Goal: Information Seeking & Learning: Learn about a topic

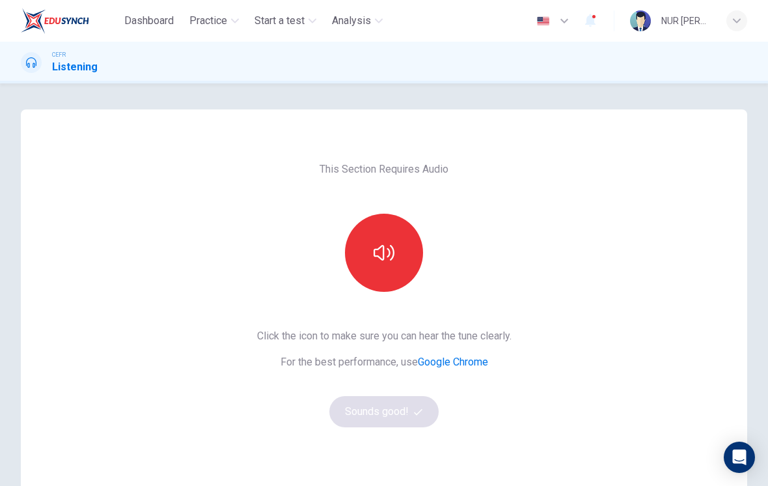
click at [376, 263] on button "button" at bounding box center [384, 253] width 78 height 78
click at [392, 416] on button "Sounds good!" at bounding box center [384, 411] width 109 height 31
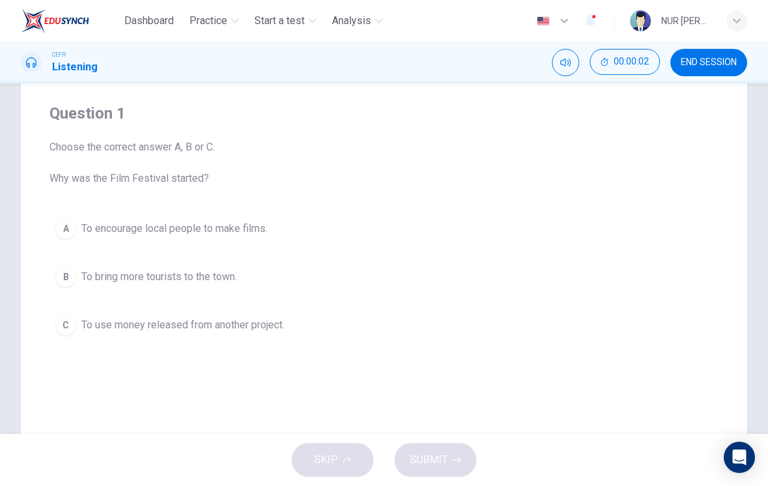
scroll to position [98, 0]
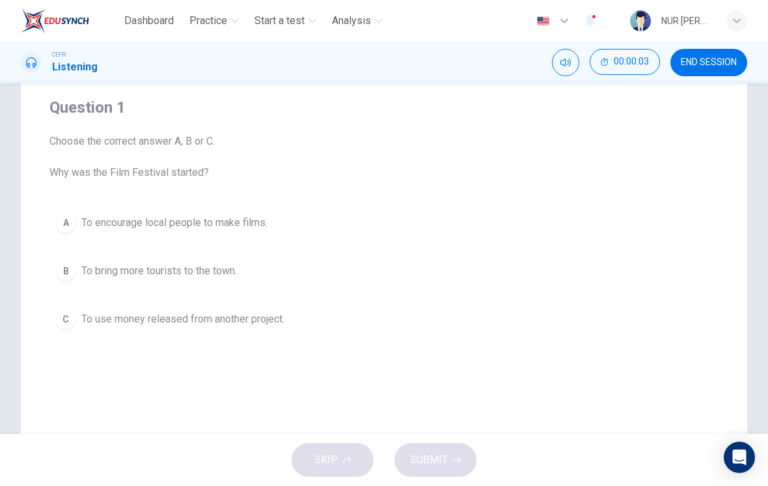
click at [711, 65] on span "END SESSION" at bounding box center [709, 62] width 56 height 10
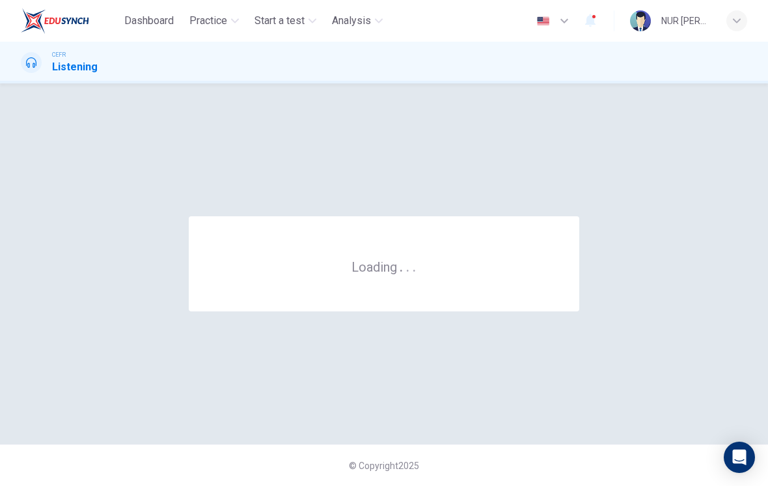
scroll to position [0, 0]
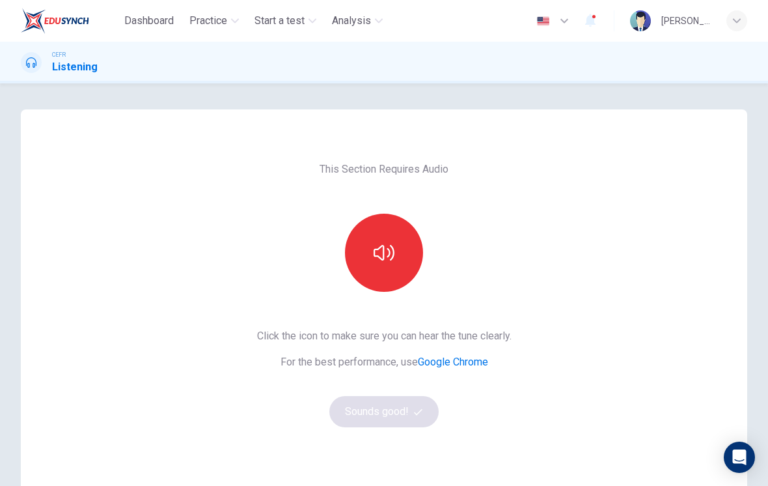
click at [387, 256] on icon "button" at bounding box center [384, 252] width 21 height 21
click at [408, 408] on button "Sounds good!" at bounding box center [384, 411] width 109 height 31
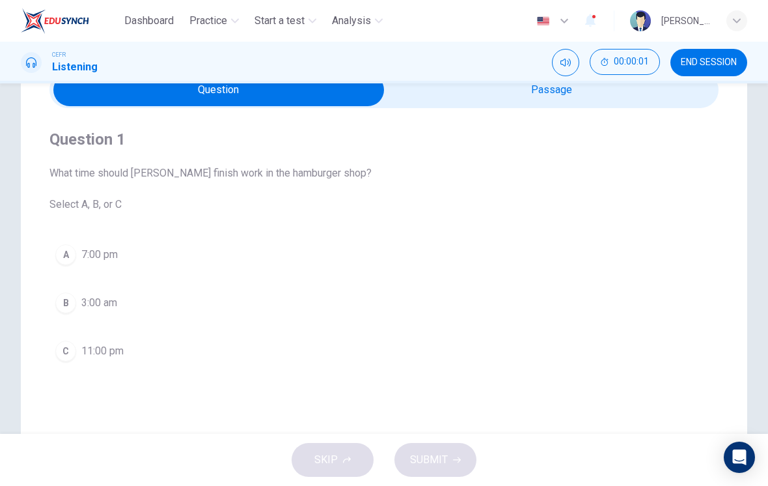
scroll to position [35, 0]
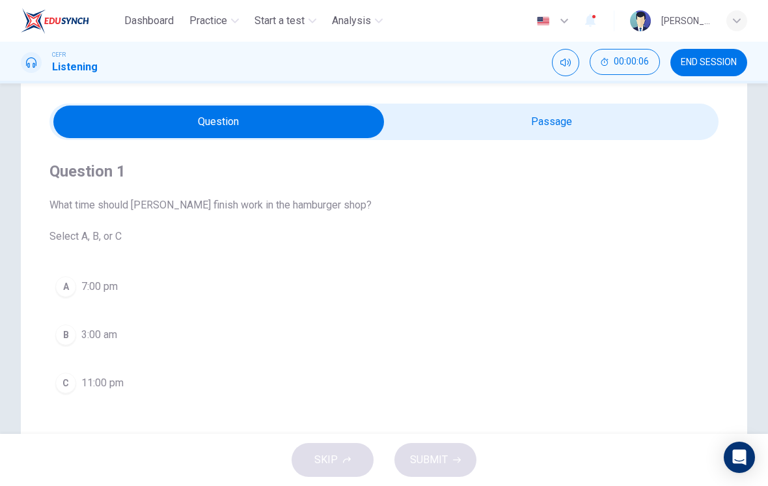
click at [600, 136] on input "checkbox" at bounding box center [219, 122] width 1004 height 33
checkbox input "true"
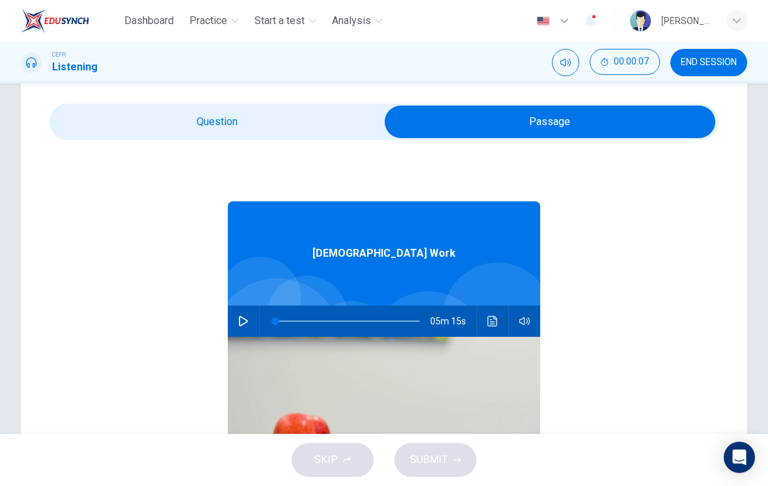
click at [242, 328] on button "button" at bounding box center [243, 320] width 21 height 31
type input "4"
click at [287, 128] on input "checkbox" at bounding box center [550, 122] width 1004 height 33
checkbox input "false"
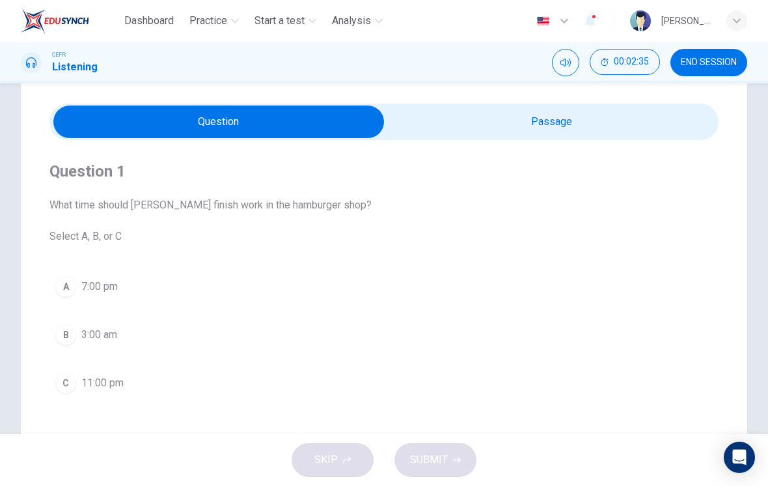
type input "46"
click at [529, 132] on input "checkbox" at bounding box center [219, 122] width 1004 height 33
checkbox input "true"
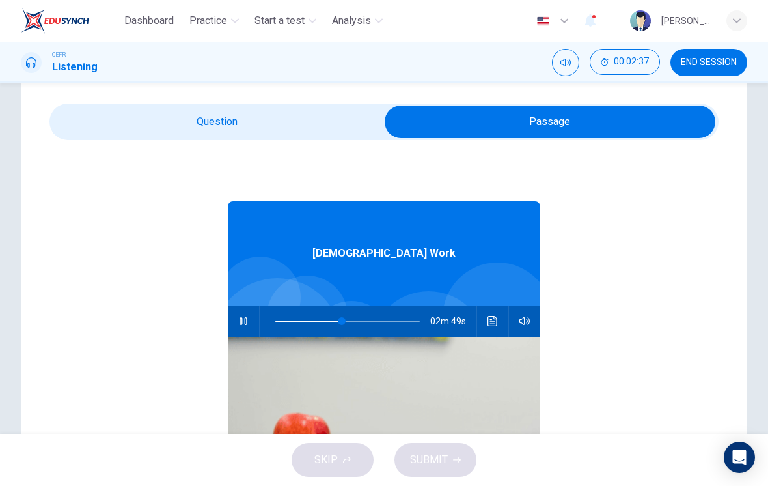
click at [252, 314] on button "button" at bounding box center [243, 320] width 21 height 31
click at [340, 322] on span at bounding box center [337, 321] width 8 height 8
click at [249, 329] on button "button" at bounding box center [243, 320] width 21 height 31
click at [279, 325] on span at bounding box center [276, 321] width 8 height 8
click at [246, 334] on button "button" at bounding box center [243, 320] width 21 height 31
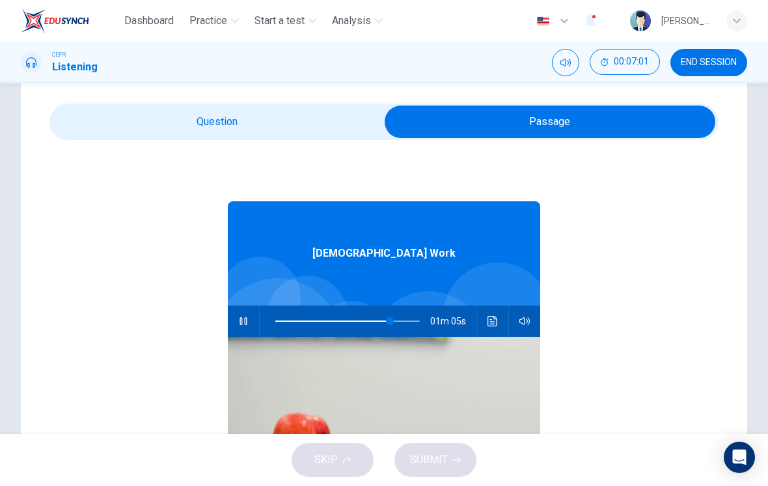
click at [386, 325] on span at bounding box center [390, 321] width 8 height 8
type input "0"
click at [315, 123] on input "checkbox" at bounding box center [550, 122] width 1004 height 33
checkbox input "false"
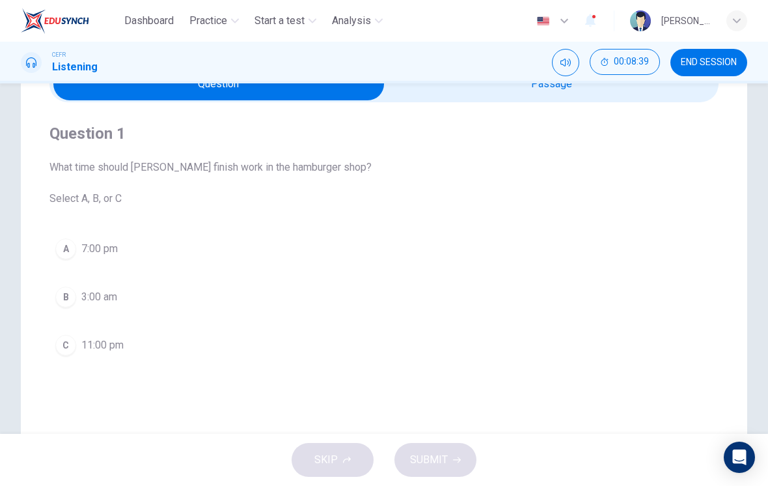
scroll to position [76, 0]
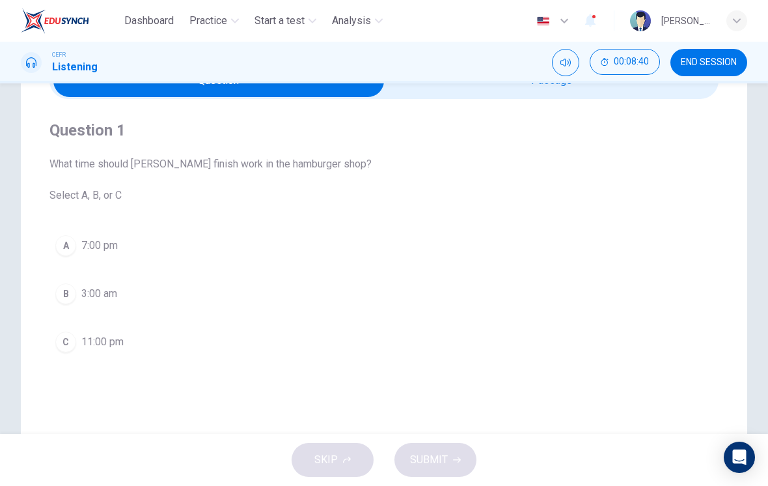
click at [118, 341] on span "11:00 pm" at bounding box center [102, 342] width 42 height 16
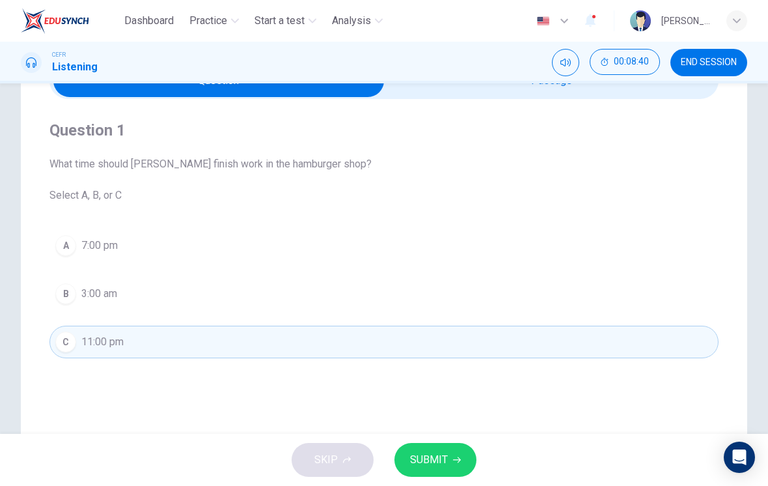
click at [438, 453] on span "SUBMIT" at bounding box center [429, 460] width 38 height 18
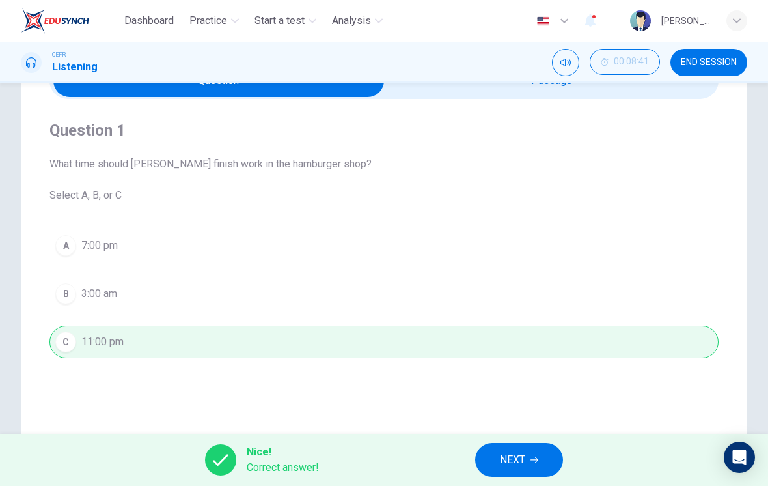
click at [513, 457] on span "NEXT" at bounding box center [512, 460] width 25 height 18
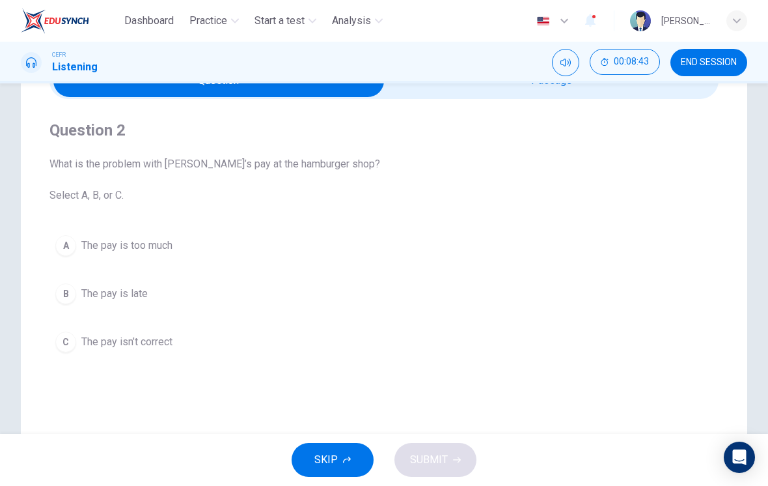
click at [182, 284] on button "B The pay is late" at bounding box center [383, 293] width 669 height 33
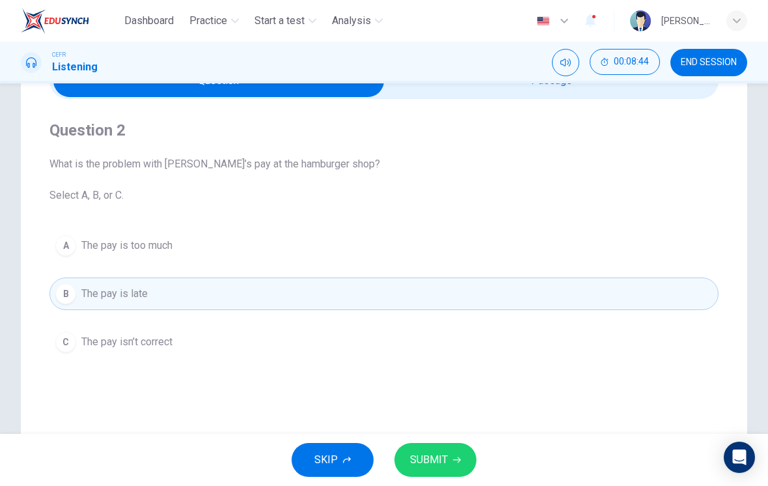
click at [440, 456] on span "SUBMIT" at bounding box center [429, 460] width 38 height 18
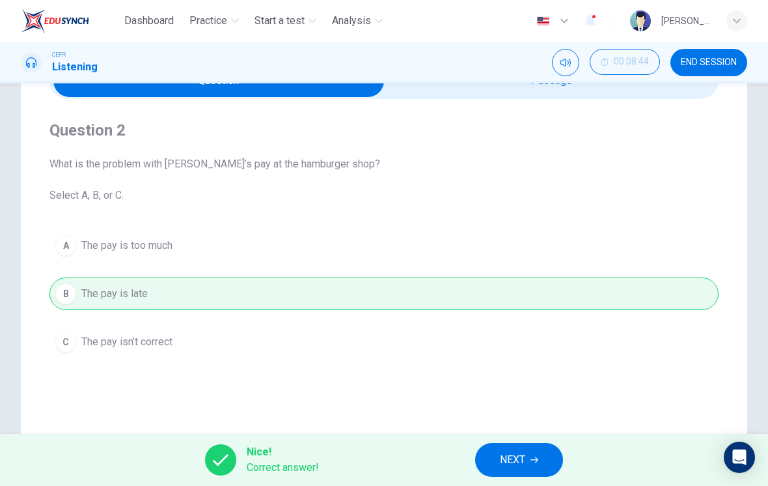
click at [531, 462] on icon "button" at bounding box center [535, 460] width 8 height 8
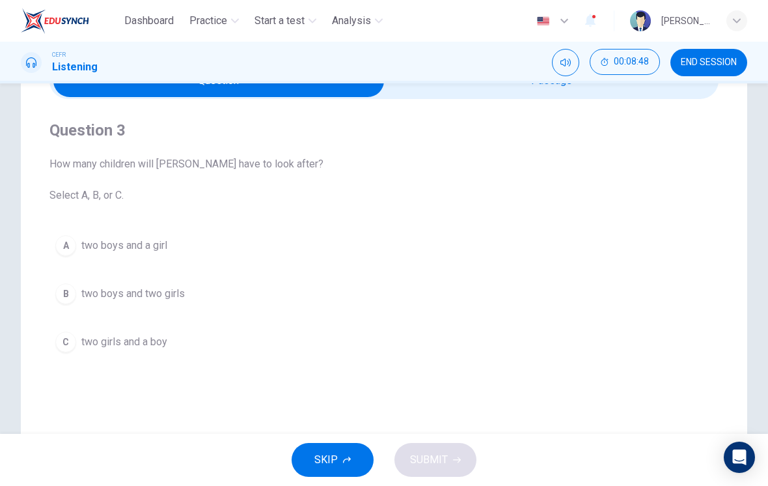
click at [171, 354] on button "C two girls and a boy" at bounding box center [383, 342] width 669 height 33
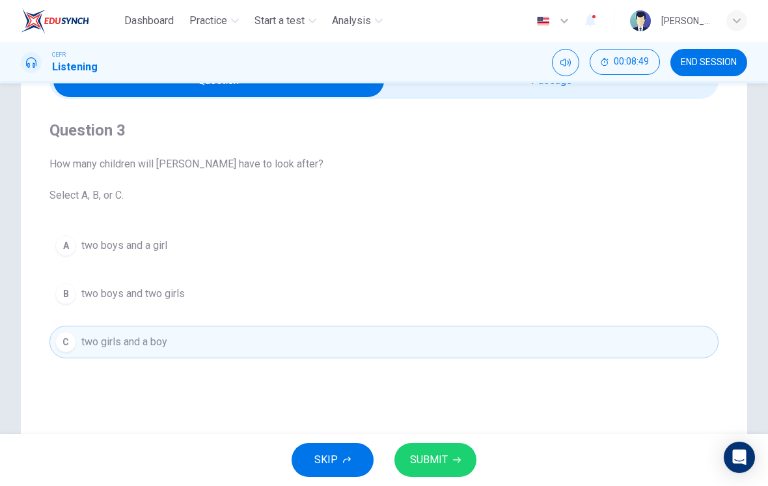
click at [440, 458] on span "SUBMIT" at bounding box center [429, 460] width 38 height 18
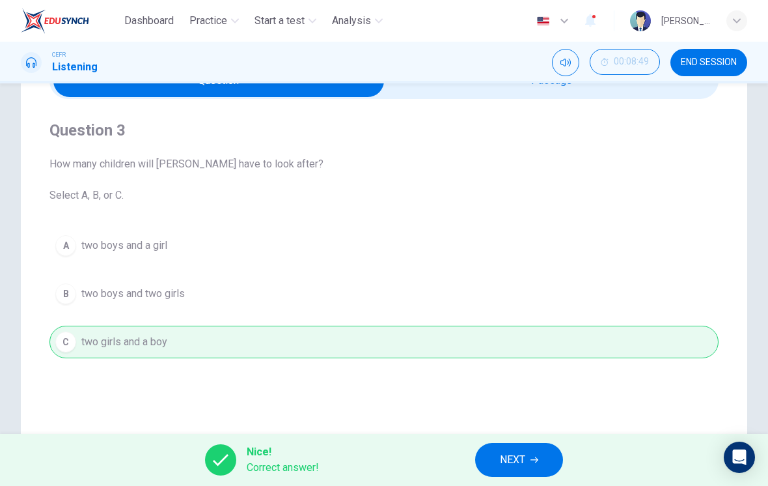
click at [528, 462] on button "NEXT" at bounding box center [519, 460] width 88 height 34
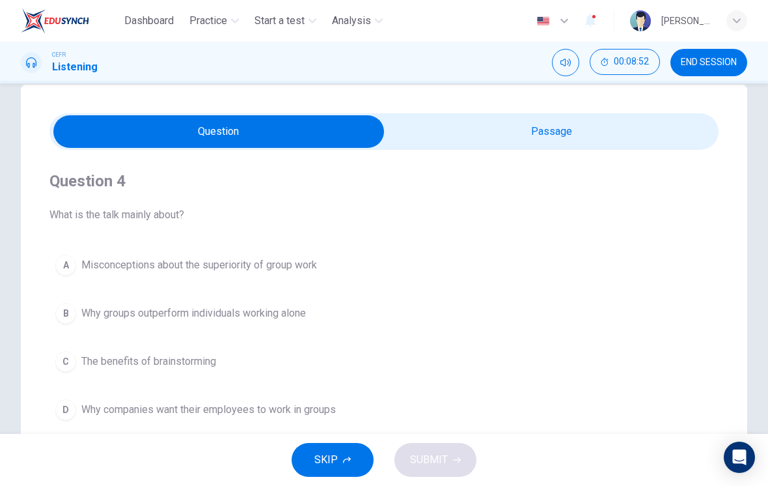
scroll to position [27, 0]
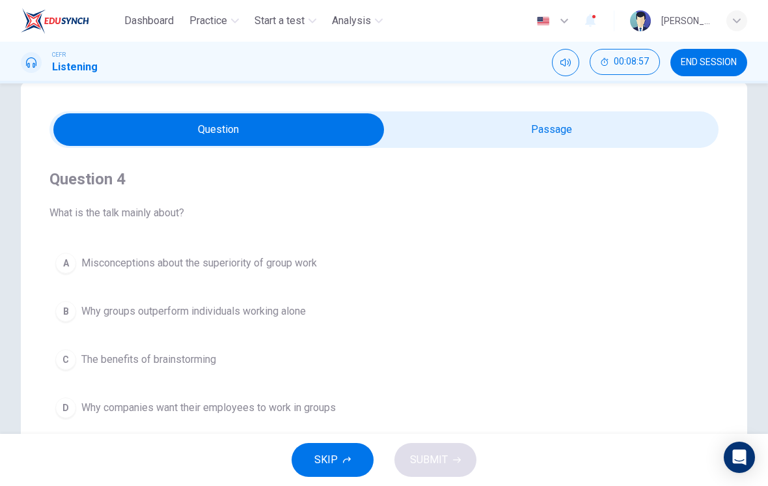
click at [622, 140] on input "checkbox" at bounding box center [219, 129] width 1004 height 33
checkbox input "true"
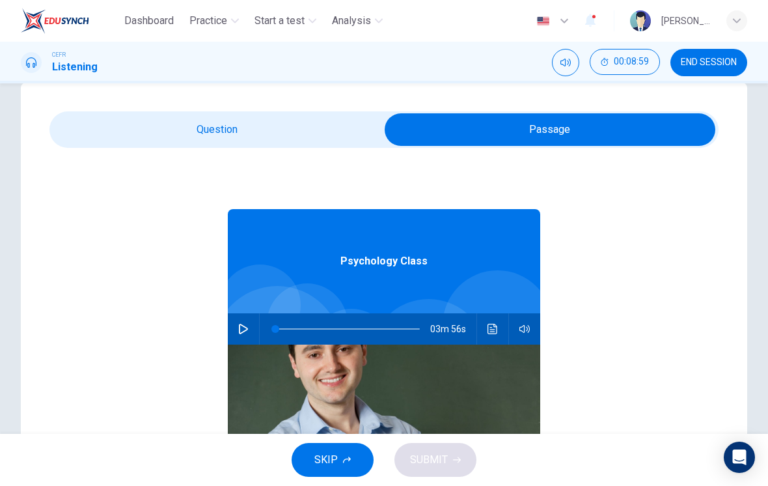
click at [253, 326] on button "button" at bounding box center [243, 328] width 21 height 31
type input "0"
click at [133, 131] on input "checkbox" at bounding box center [550, 129] width 1004 height 33
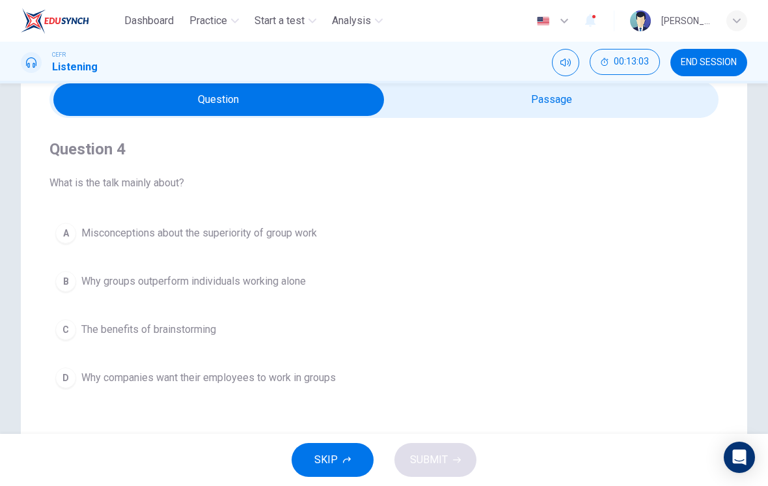
scroll to position [53, 0]
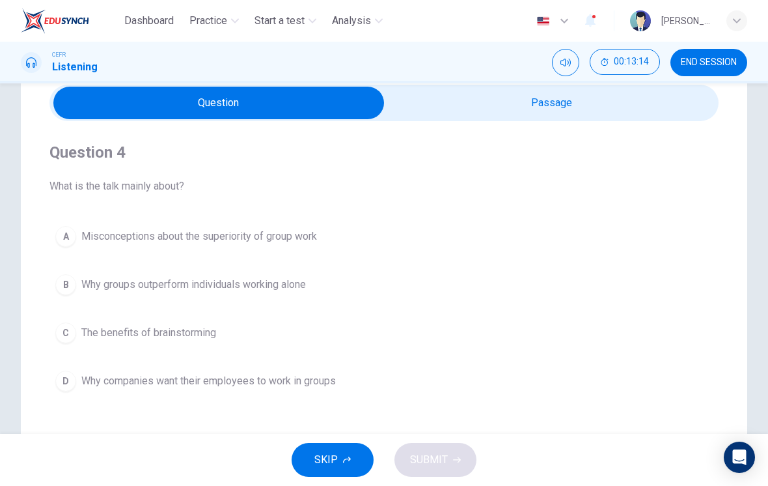
click at [376, 244] on button "A Misconceptions about the superiority of group work" at bounding box center [383, 236] width 669 height 33
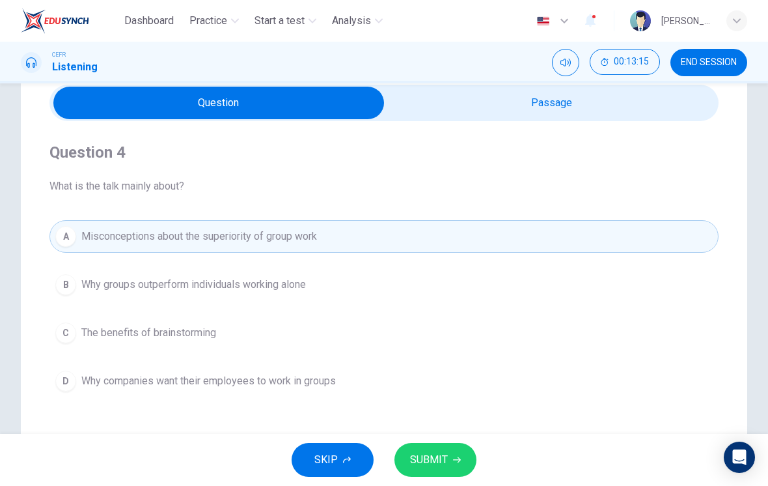
click at [458, 459] on icon "button" at bounding box center [457, 460] width 8 height 6
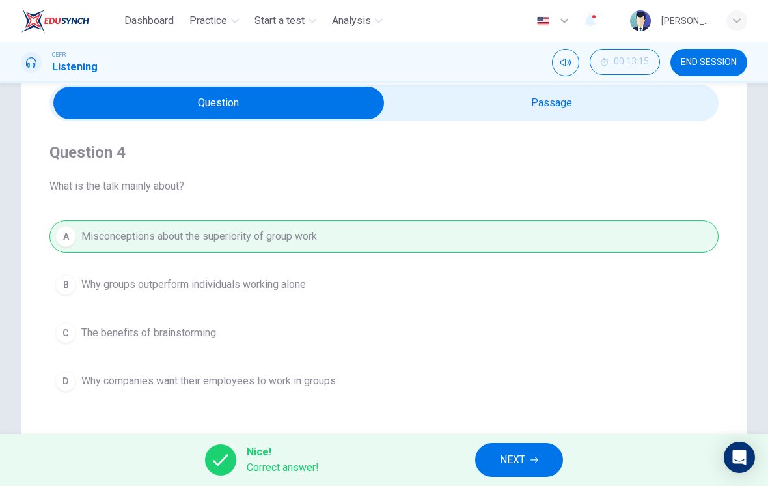
click at [538, 465] on button "NEXT" at bounding box center [519, 460] width 88 height 34
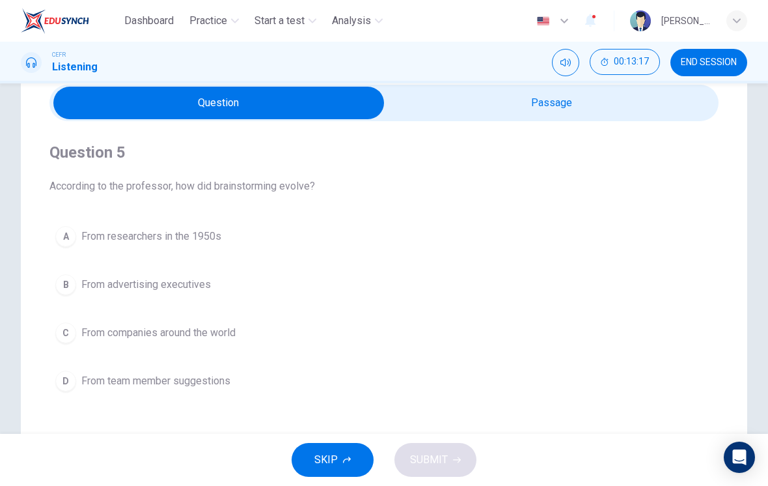
scroll to position [64, 0]
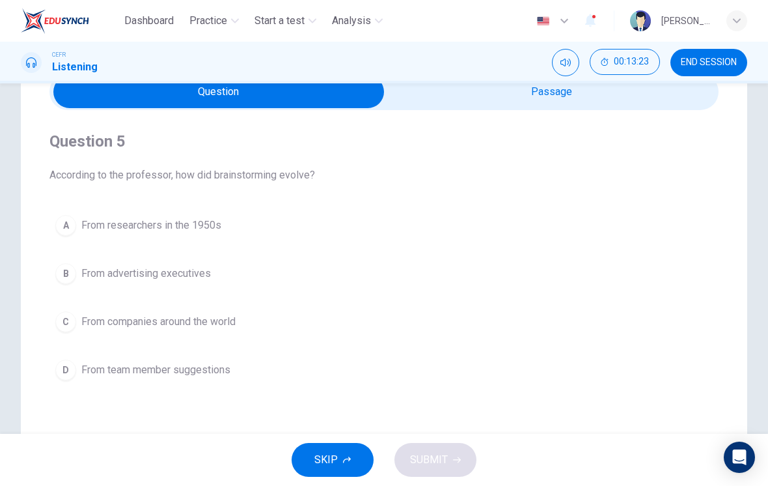
click at [270, 278] on button "B From advertising executives" at bounding box center [383, 273] width 669 height 33
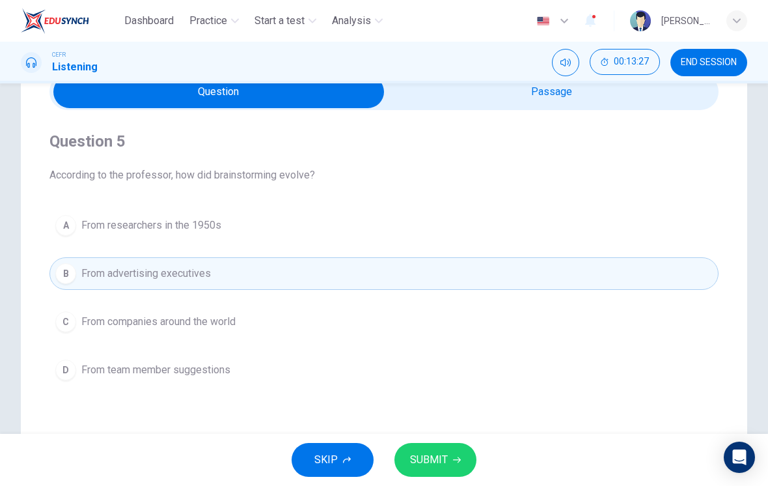
click at [459, 458] on icon "button" at bounding box center [457, 460] width 8 height 8
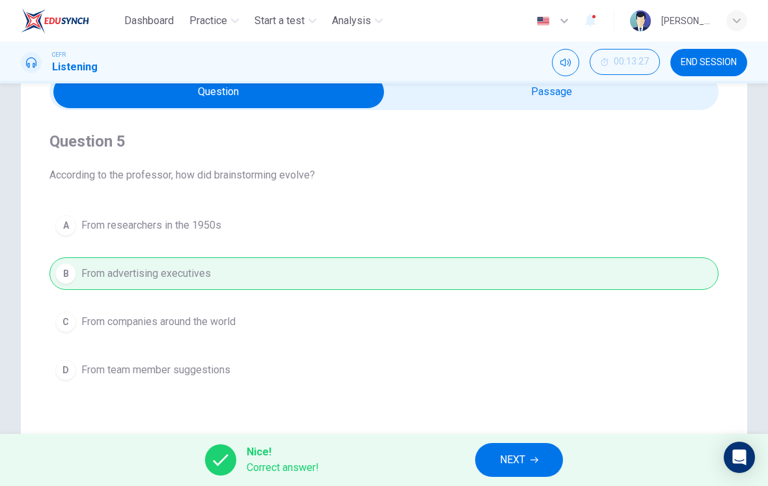
click at [524, 458] on span "NEXT" at bounding box center [512, 460] width 25 height 18
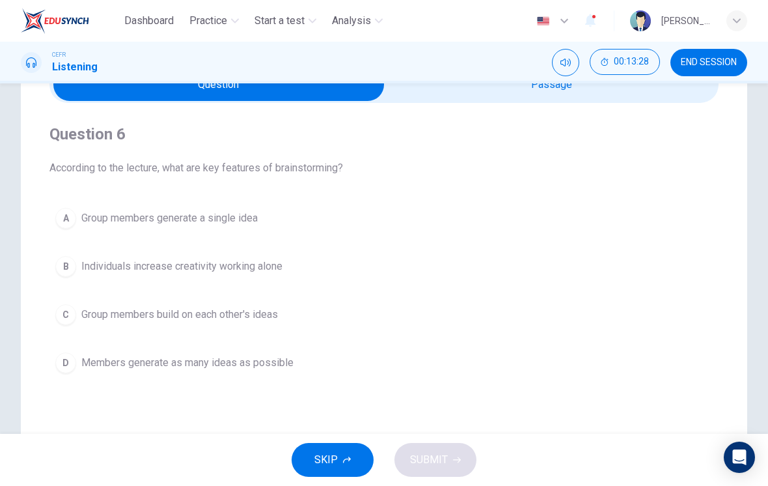
scroll to position [73, 0]
click at [240, 363] on span "Members generate as many ideas as possible" at bounding box center [187, 362] width 212 height 16
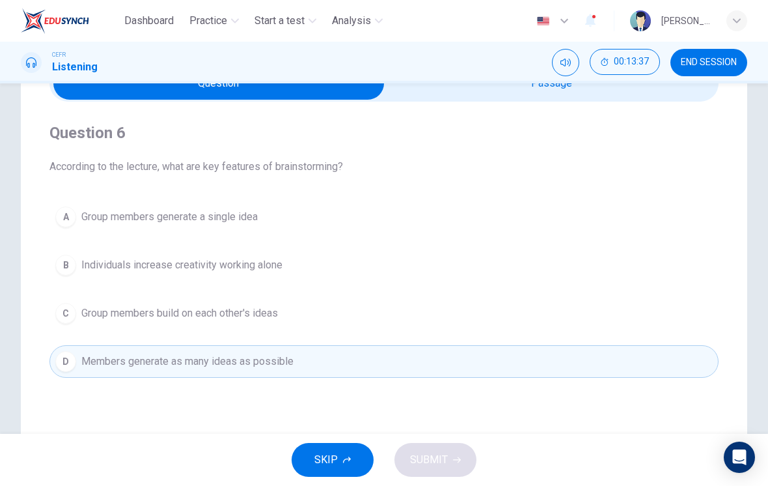
click at [267, 314] on span "Group members build on each other's ideas" at bounding box center [179, 313] width 197 height 16
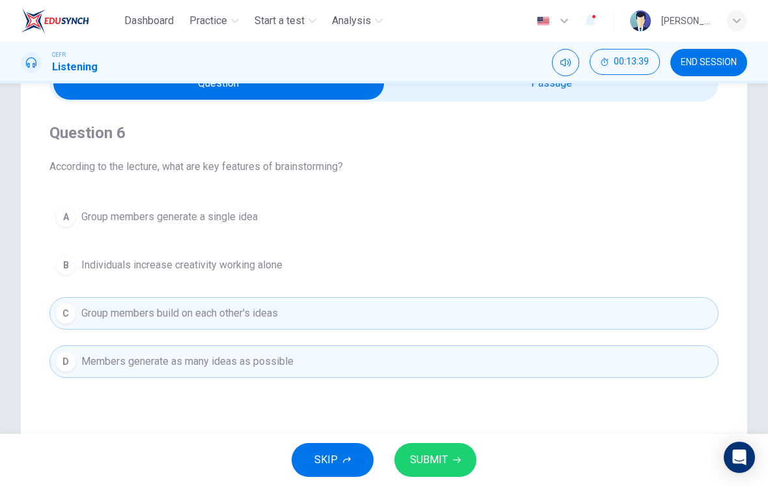
click at [461, 461] on button "SUBMIT" at bounding box center [436, 460] width 82 height 34
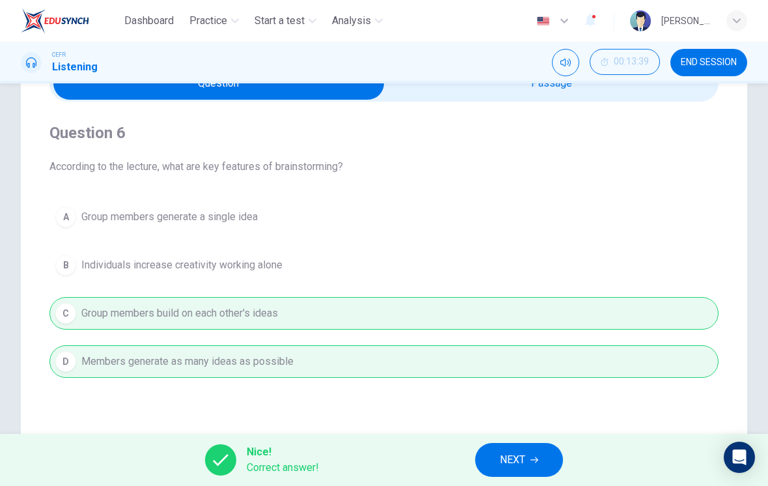
click at [530, 468] on button "NEXT" at bounding box center [519, 460] width 88 height 34
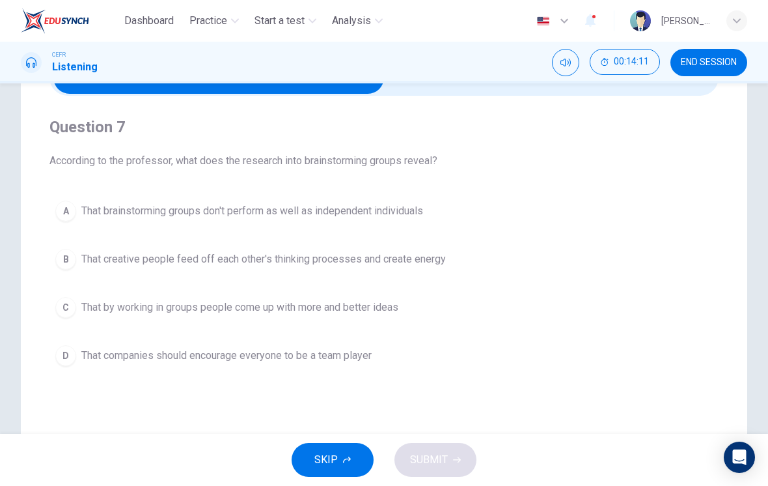
scroll to position [63, 0]
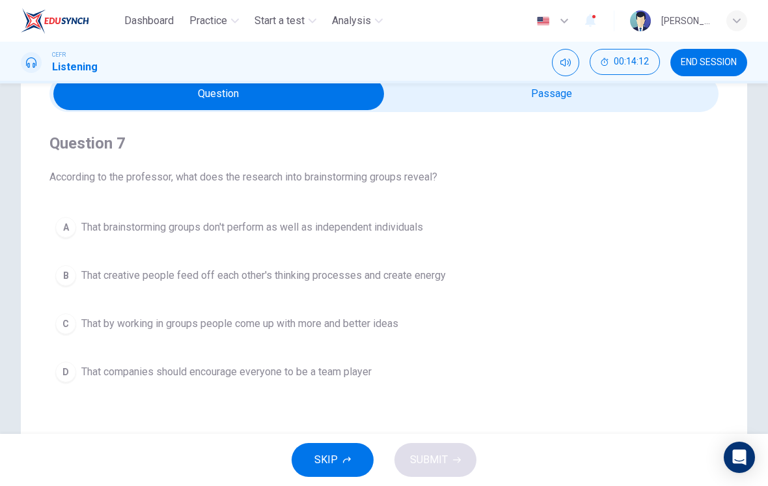
click at [621, 109] on input "checkbox" at bounding box center [219, 93] width 1004 height 33
checkbox input "true"
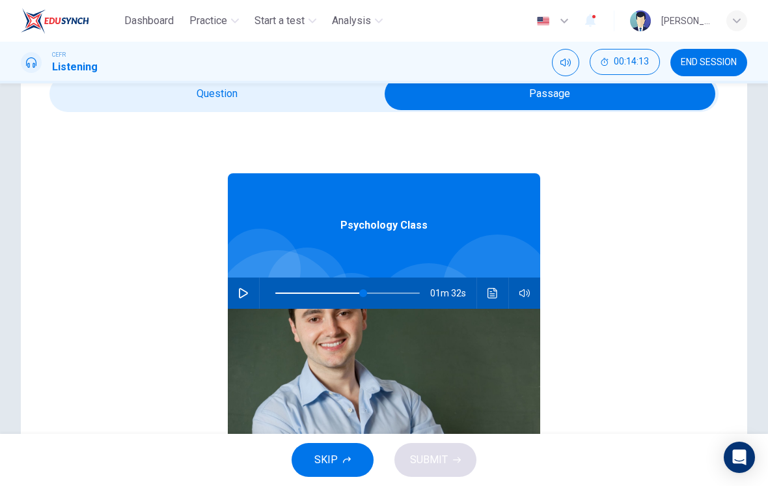
click at [365, 295] on span at bounding box center [363, 293] width 8 height 8
click at [245, 299] on button "button" at bounding box center [243, 292] width 21 height 31
type input "62"
click at [277, 104] on input "checkbox" at bounding box center [550, 93] width 1004 height 33
checkbox input "false"
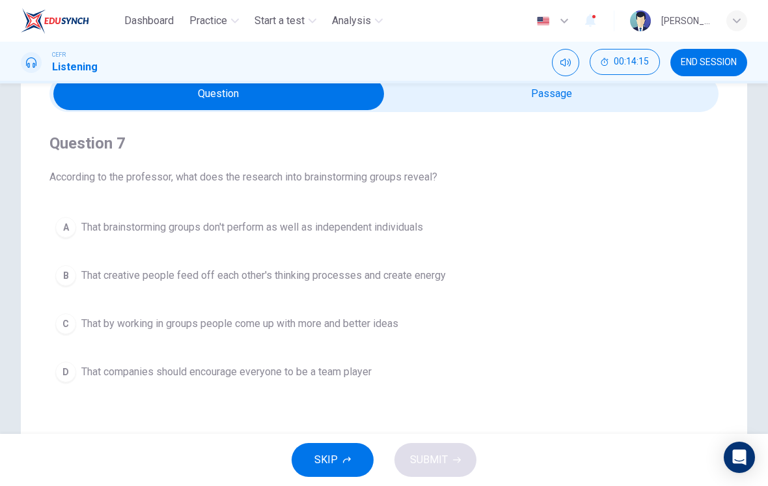
type input "63"
click at [537, 108] on input "checkbox" at bounding box center [219, 93] width 1004 height 33
checkbox input "true"
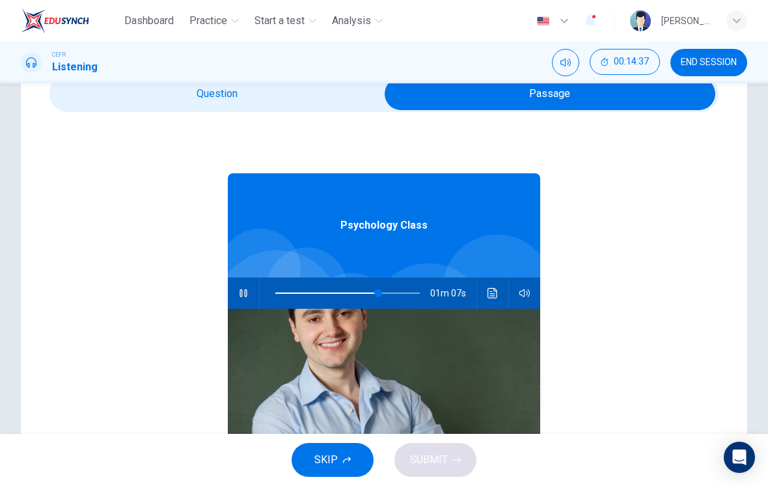
type input "72"
click at [313, 96] on input "checkbox" at bounding box center [550, 93] width 1004 height 33
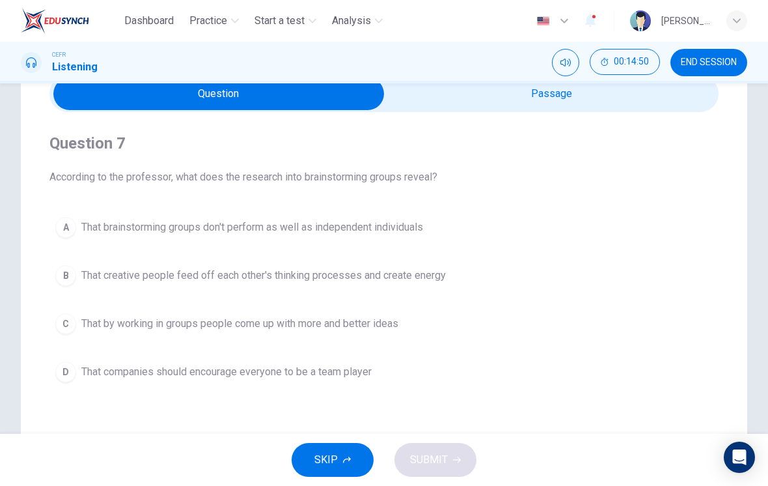
click at [414, 272] on span "That creative people feed off each other's thinking processes and create energy" at bounding box center [263, 276] width 365 height 16
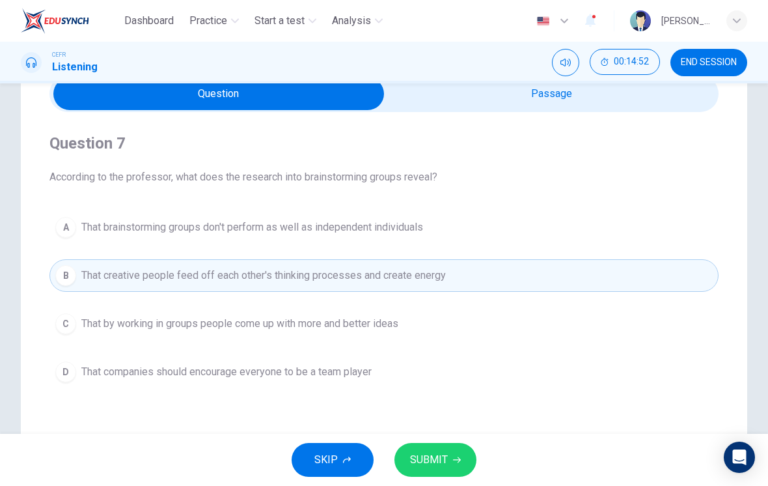
click at [572, 102] on input "checkbox" at bounding box center [219, 93] width 1004 height 33
checkbox input "true"
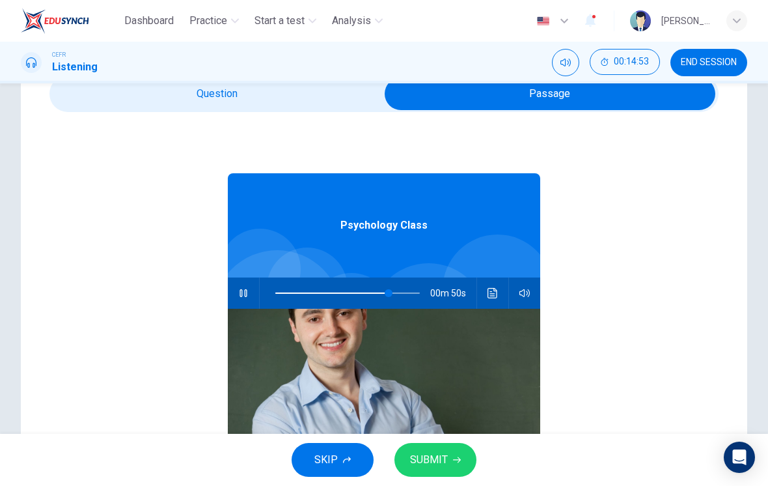
click at [251, 292] on button "button" at bounding box center [243, 292] width 21 height 31
type input "78"
click at [305, 108] on input "checkbox" at bounding box center [550, 93] width 1004 height 33
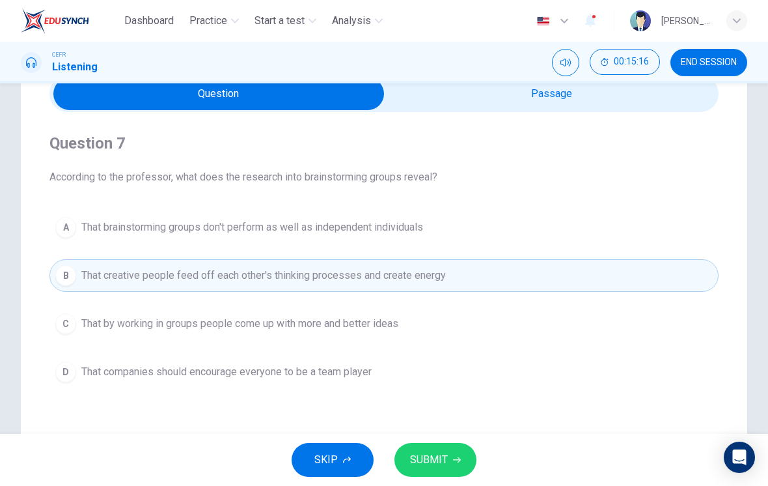
click at [399, 326] on span "That by working in groups people come up with more and better ideas" at bounding box center [239, 324] width 317 height 16
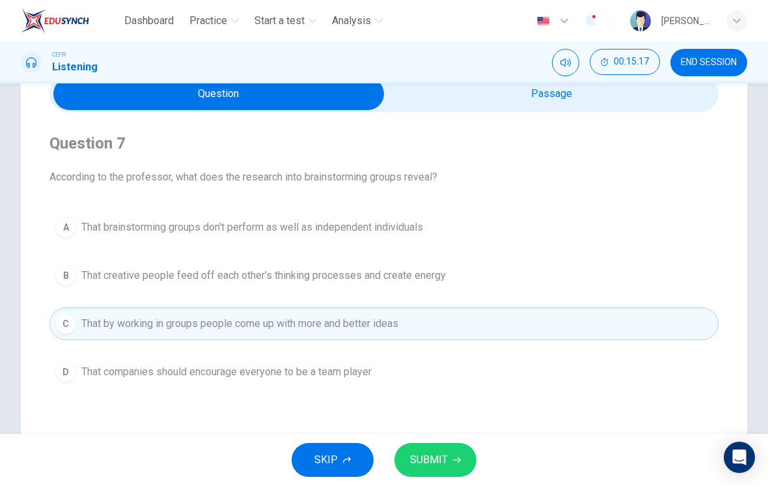
click at [458, 291] on button "B That creative people feed off each other's thinking processes and create ener…" at bounding box center [383, 275] width 669 height 33
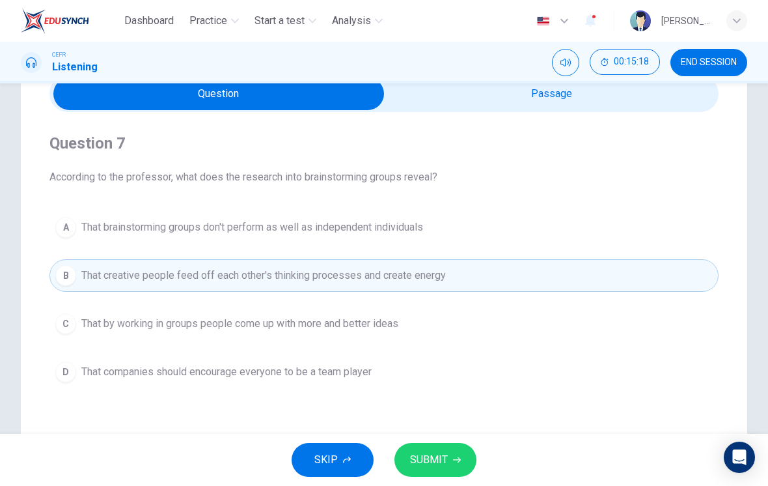
click at [511, 243] on button "A That brainstorming groups don't perform as well as independent individuals" at bounding box center [383, 227] width 669 height 33
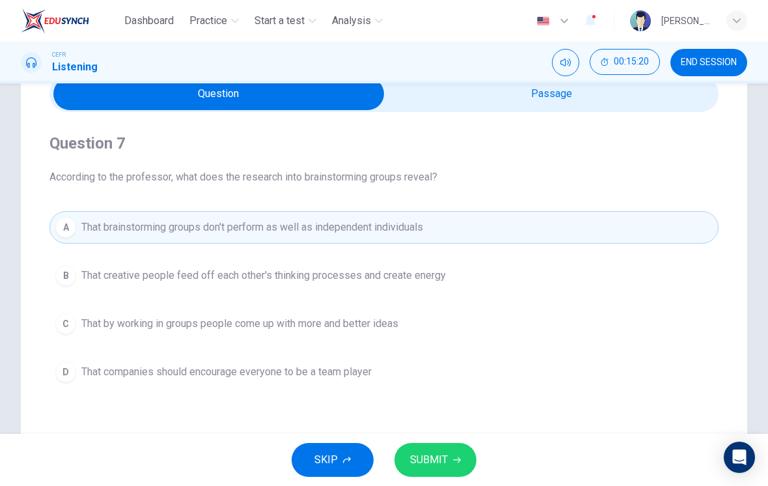
click at [472, 285] on button "B That creative people feed off each other's thinking processes and create ener…" at bounding box center [383, 275] width 669 height 33
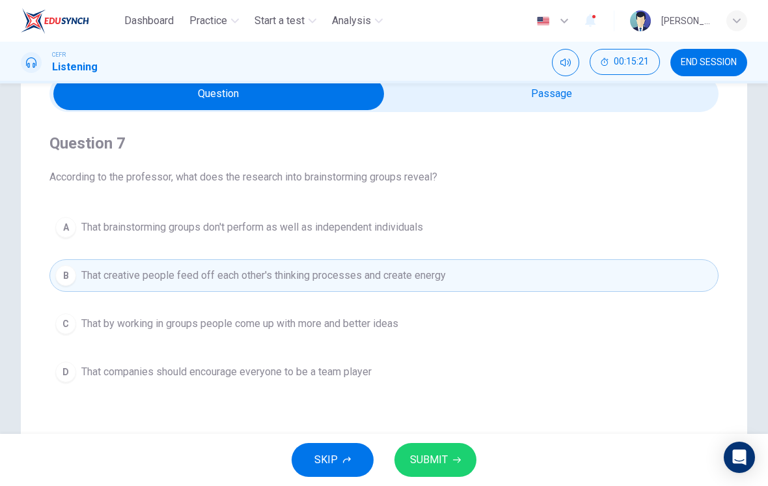
click at [514, 240] on button "A That brainstorming groups don't perform as well as independent individuals" at bounding box center [383, 227] width 669 height 33
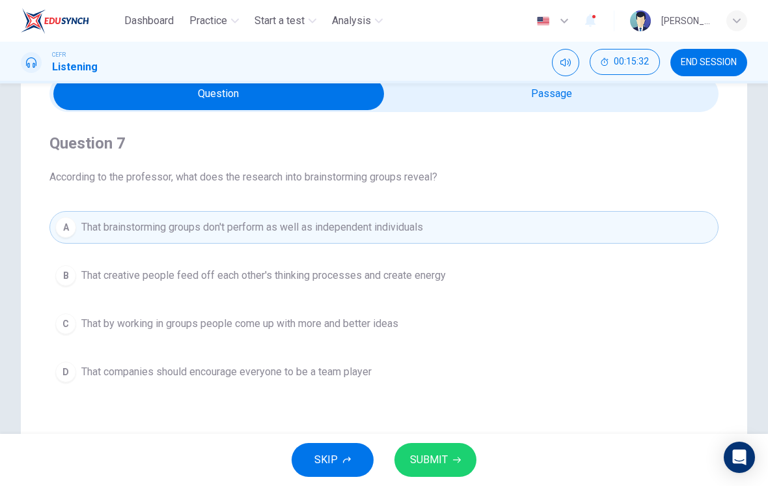
click at [625, 107] on input "checkbox" at bounding box center [219, 93] width 1004 height 33
checkbox input "true"
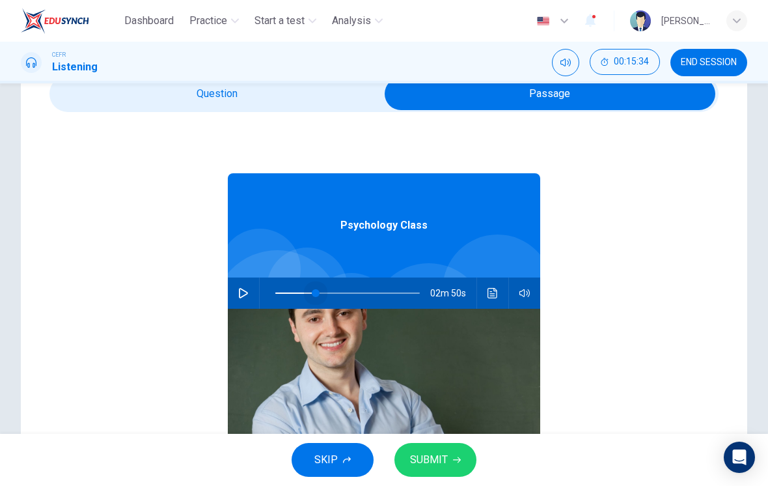
type input "15"
click at [238, 295] on button "button" at bounding box center [243, 292] width 21 height 31
click at [356, 106] on input "checkbox" at bounding box center [550, 93] width 1004 height 33
checkbox input "false"
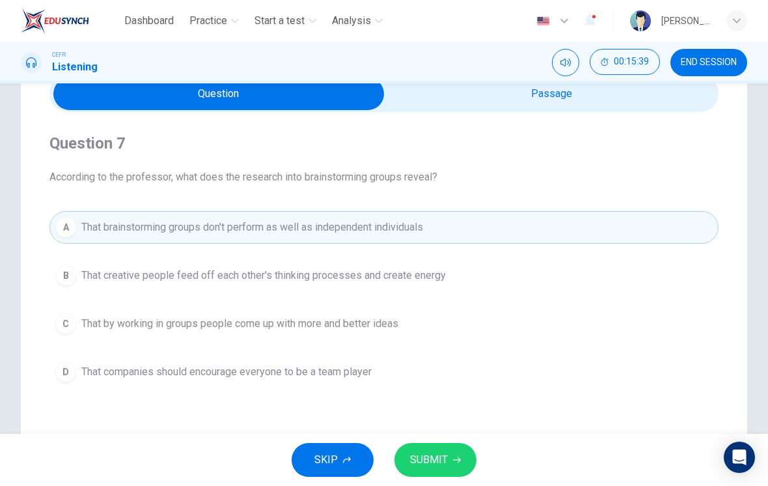
type input "17"
click at [595, 104] on input "checkbox" at bounding box center [219, 93] width 1004 height 33
checkbox input "true"
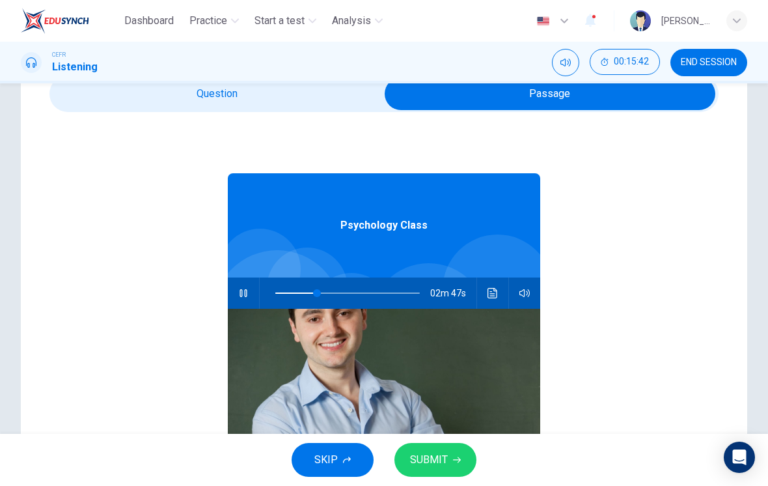
click at [318, 294] on span at bounding box center [317, 293] width 8 height 8
click at [352, 295] on span at bounding box center [352, 293] width 8 height 8
click at [339, 296] on span at bounding box center [339, 293] width 8 height 8
type input "44"
click at [322, 88] on input "checkbox" at bounding box center [550, 93] width 1004 height 33
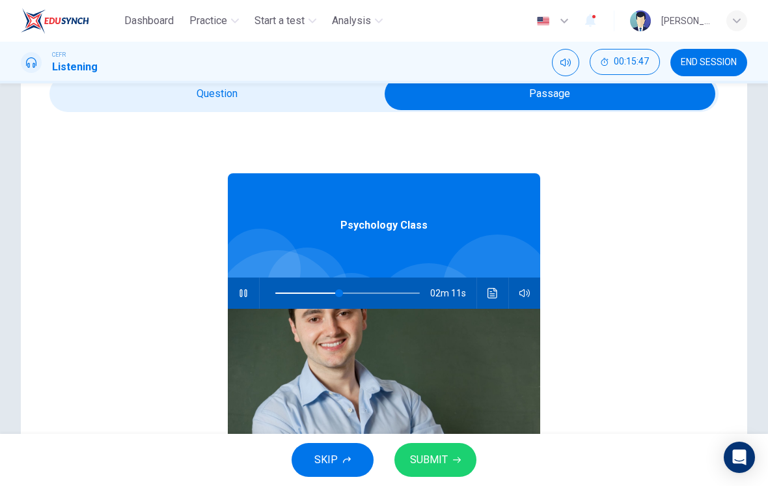
checkbox input "false"
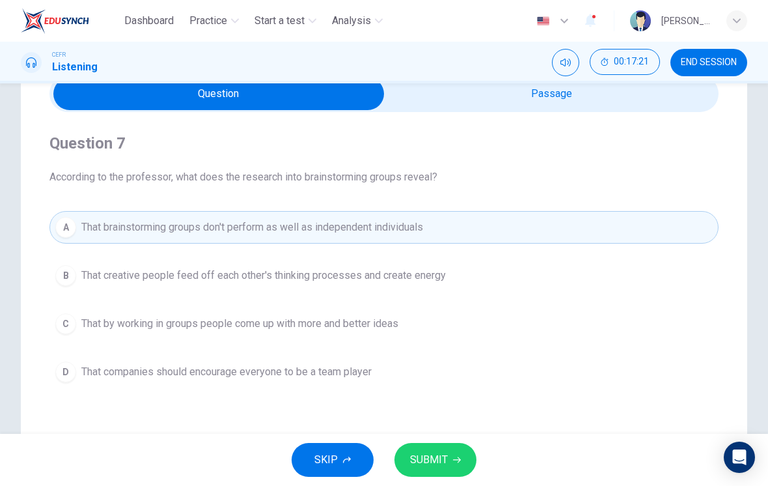
click at [477, 287] on button "B That creative people feed off each other's thinking processes and create ener…" at bounding box center [383, 275] width 669 height 33
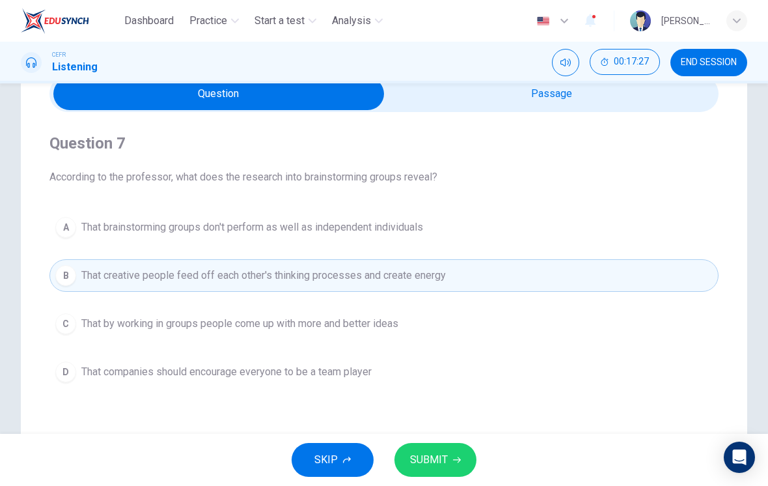
type input "87"
click at [616, 108] on input "checkbox" at bounding box center [219, 93] width 1004 height 33
checkbox input "true"
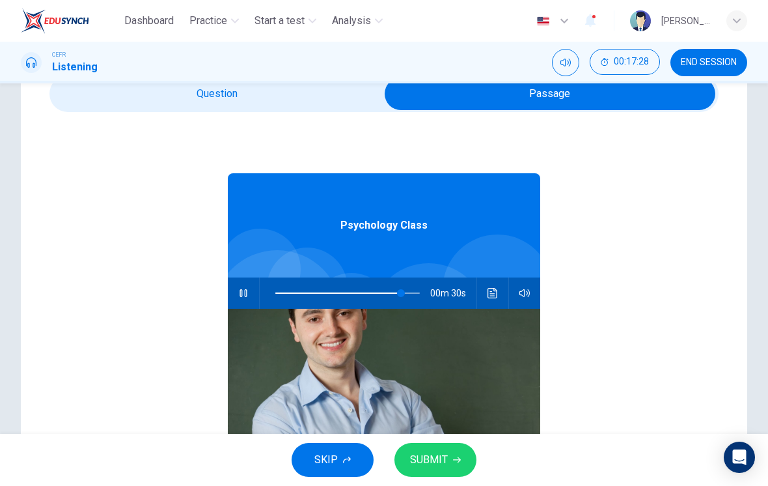
click at [397, 294] on span at bounding box center [401, 293] width 8 height 8
click at [340, 295] on span at bounding box center [339, 293] width 8 height 8
click at [331, 293] on span at bounding box center [330, 293] width 8 height 8
type input "38"
click at [304, 109] on input "checkbox" at bounding box center [550, 93] width 1004 height 33
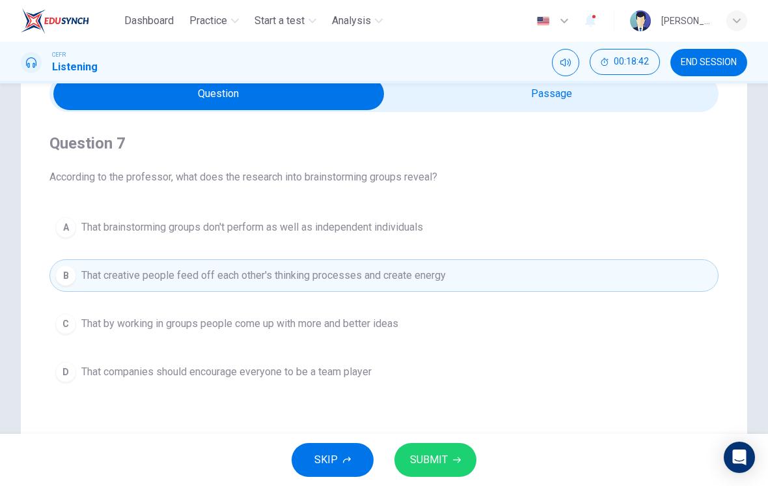
click at [455, 453] on button "SUBMIT" at bounding box center [436, 460] width 82 height 34
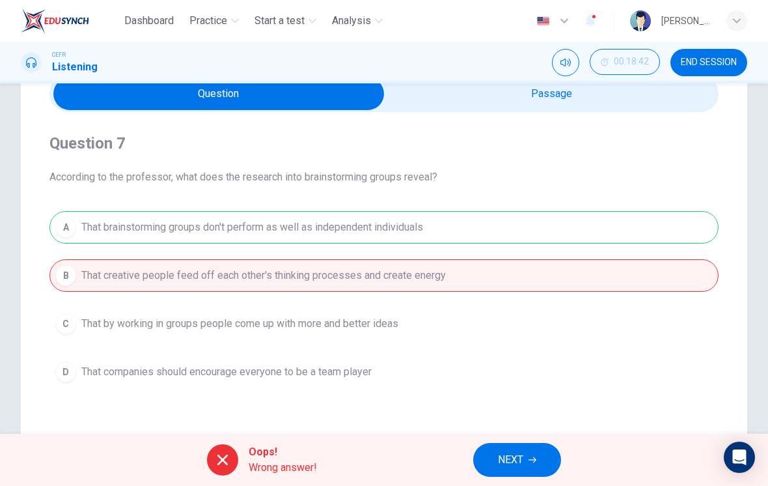
click at [530, 462] on icon "button" at bounding box center [533, 460] width 8 height 8
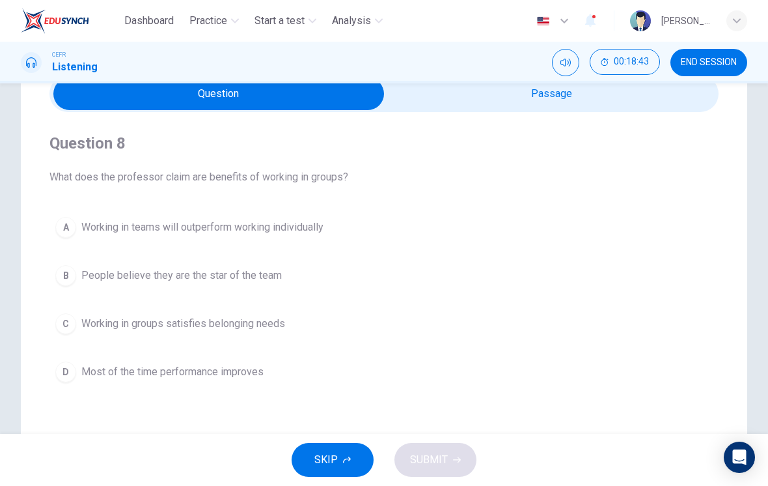
click at [578, 109] on input "checkbox" at bounding box center [219, 93] width 1004 height 33
checkbox input "true"
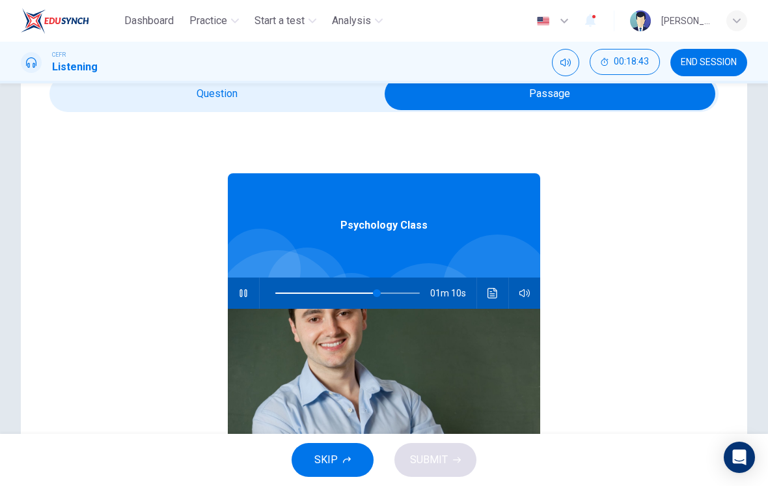
click at [241, 301] on button "button" at bounding box center [243, 292] width 21 height 31
type input "70"
click at [264, 109] on input "checkbox" at bounding box center [550, 93] width 1004 height 33
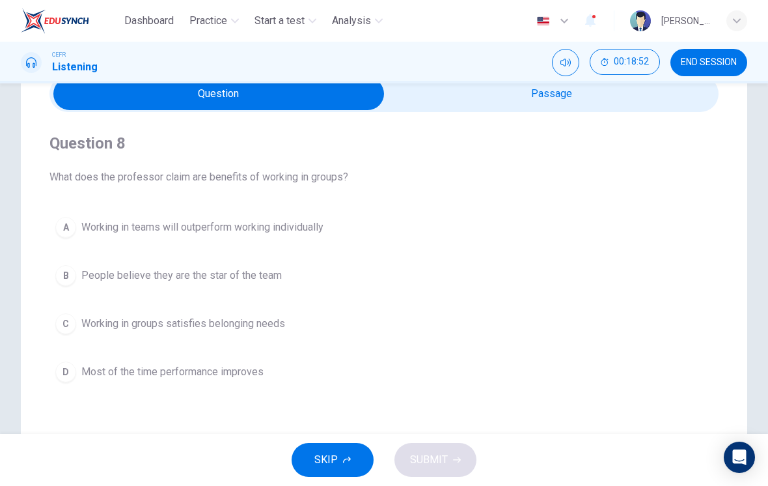
click at [361, 283] on button "B People believe they are the star of the team" at bounding box center [383, 275] width 669 height 33
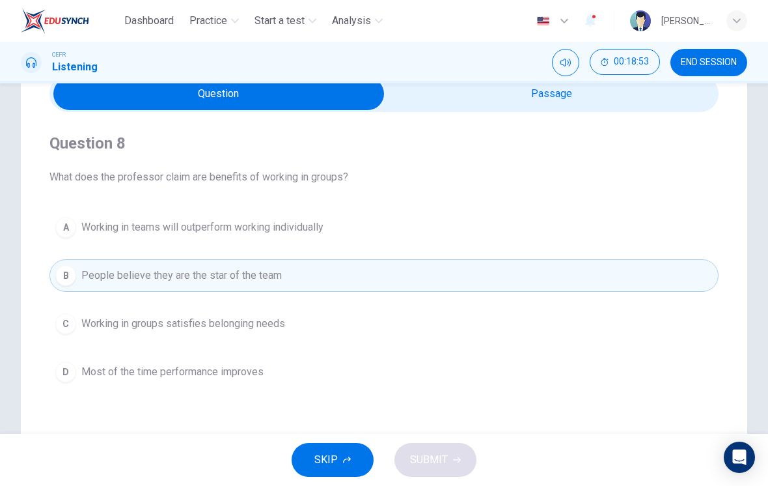
click at [328, 328] on button "C Working in groups satisfies belonging needs" at bounding box center [383, 323] width 669 height 33
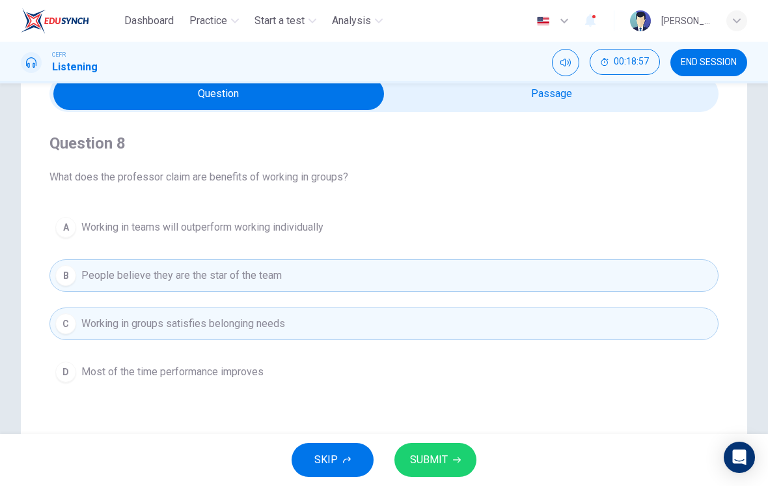
click at [324, 372] on button "D Most of the time performance improves" at bounding box center [383, 372] width 669 height 33
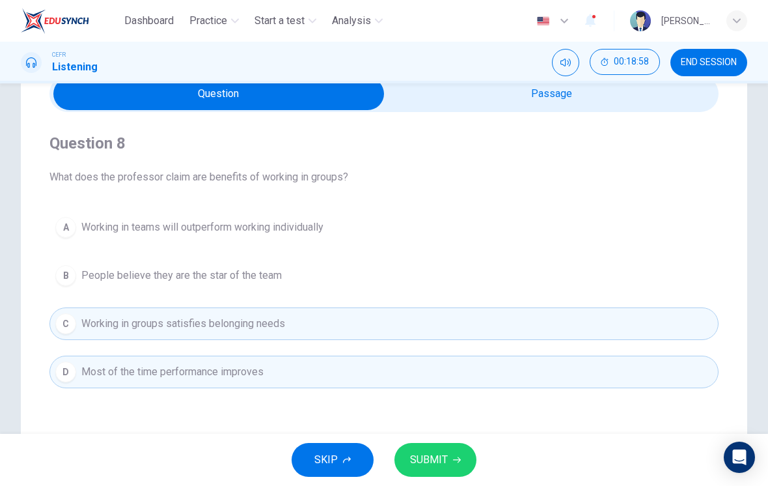
click at [361, 285] on button "B People believe they are the star of the team" at bounding box center [383, 275] width 669 height 33
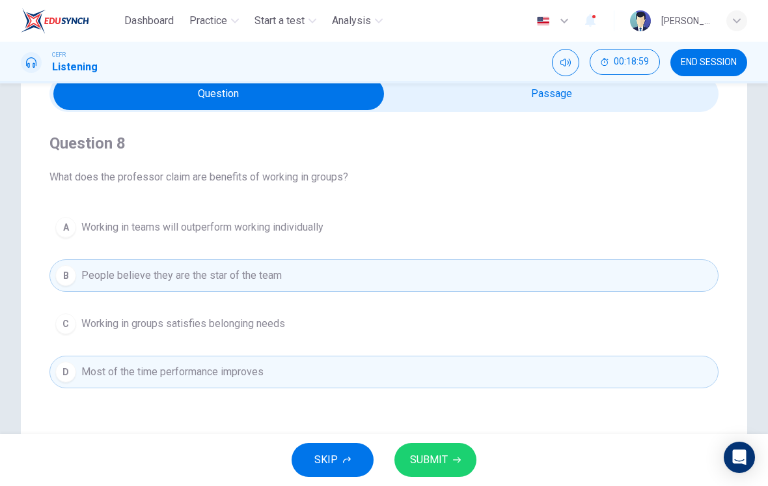
click at [431, 465] on span "SUBMIT" at bounding box center [429, 460] width 38 height 18
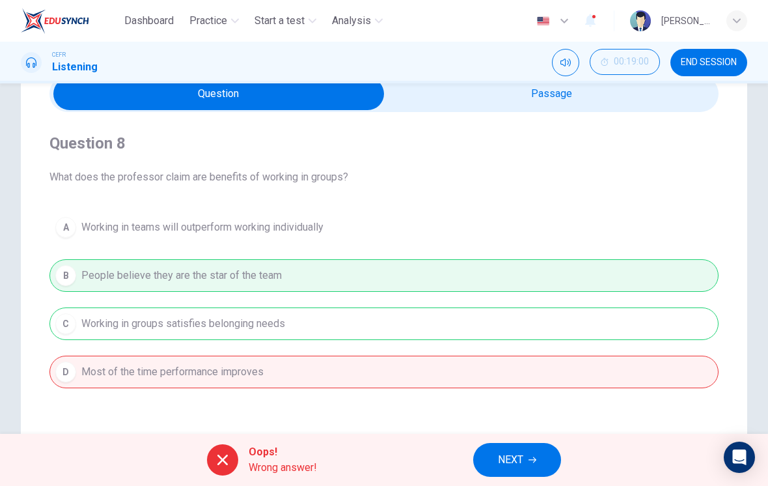
click at [623, 350] on div "A Working in teams will outperform working individually B People believe they a…" at bounding box center [383, 299] width 669 height 177
click at [499, 339] on div "A Working in teams will outperform working individually B People believe they a…" at bounding box center [383, 299] width 669 height 177
click at [522, 465] on span "NEXT" at bounding box center [510, 460] width 25 height 18
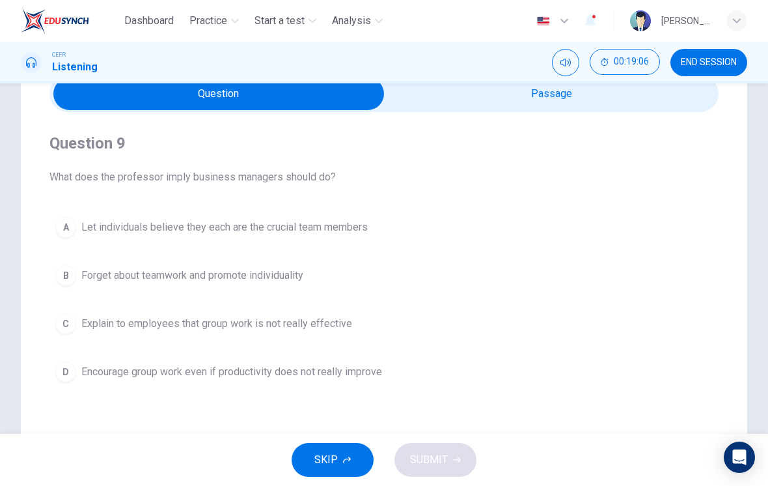
click at [662, 99] on input "checkbox" at bounding box center [219, 93] width 1004 height 33
checkbox input "true"
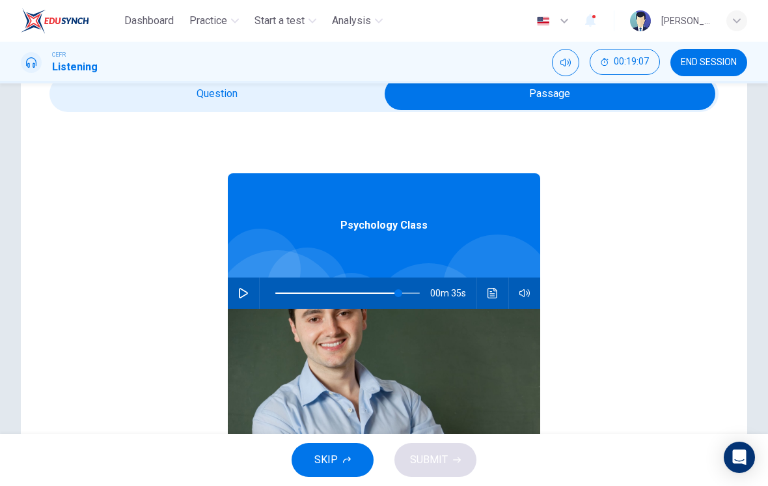
click at [399, 289] on span at bounding box center [399, 293] width 8 height 8
type input "94"
click at [412, 291] on span at bounding box center [412, 293] width 8 height 8
click at [240, 287] on button "button" at bounding box center [243, 292] width 21 height 31
click at [324, 108] on input "checkbox" at bounding box center [550, 93] width 1004 height 33
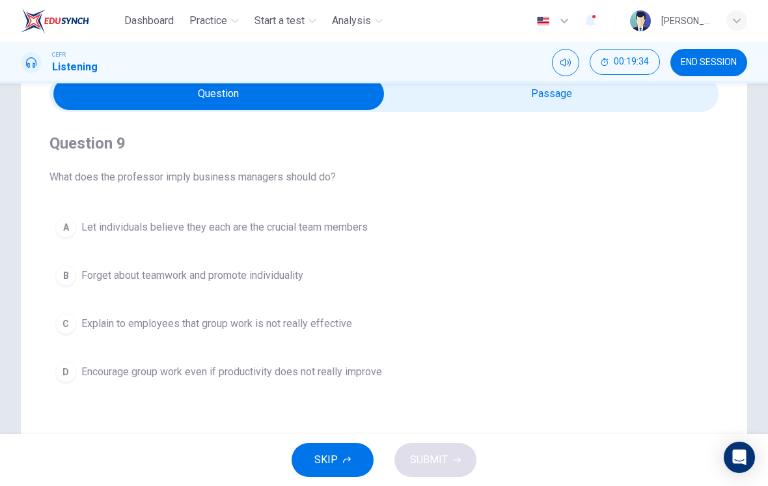
click at [356, 241] on button "A Let individuals believe they each are the crucial team members" at bounding box center [383, 227] width 669 height 33
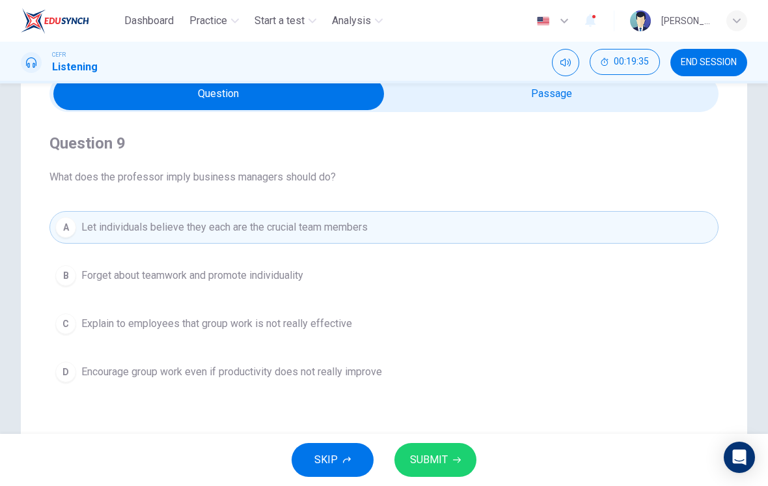
click at [441, 451] on span "SUBMIT" at bounding box center [429, 460] width 38 height 18
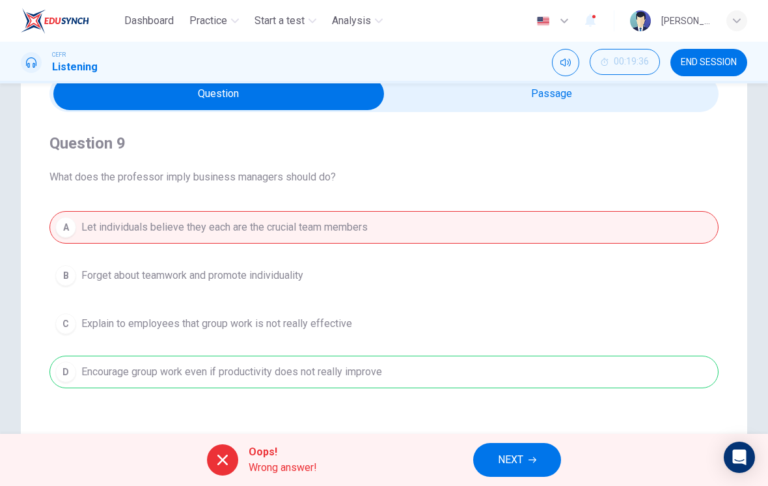
click at [635, 109] on input "checkbox" at bounding box center [219, 93] width 1004 height 33
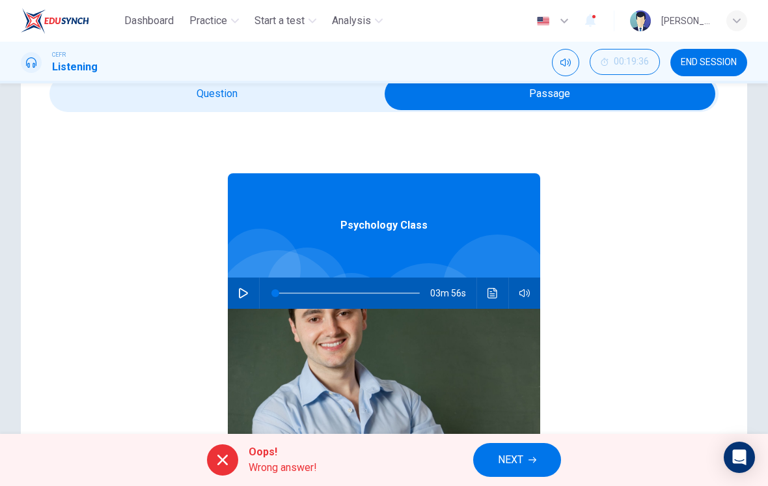
click at [478, 296] on div "03m 56s" at bounding box center [384, 292] width 313 height 31
click at [487, 297] on button "Click to see the audio transcription" at bounding box center [493, 292] width 21 height 31
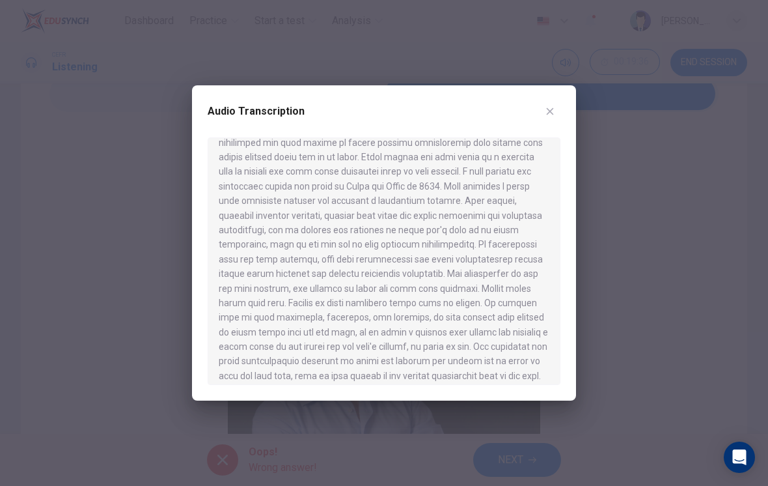
scroll to position [333, 0]
click at [546, 113] on icon "button" at bounding box center [550, 111] width 10 height 10
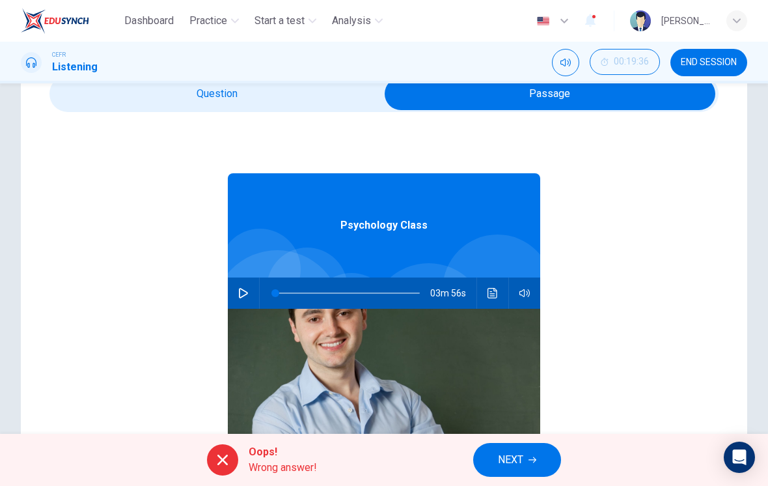
click at [305, 103] on input "checkbox" at bounding box center [550, 93] width 1004 height 33
checkbox input "false"
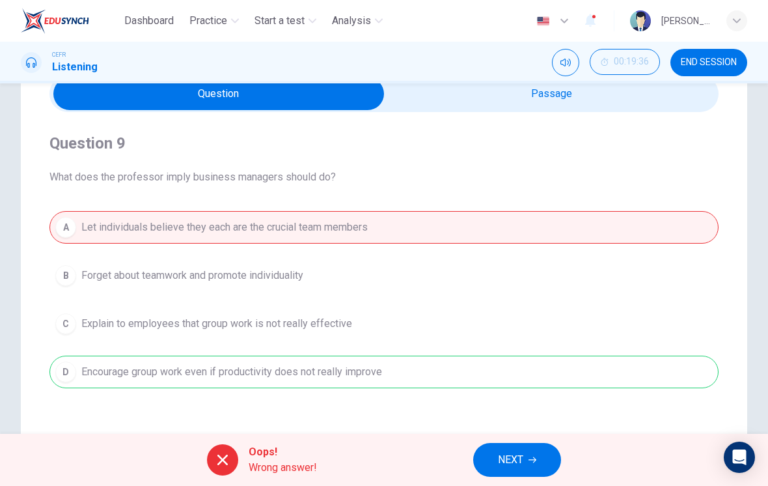
click at [509, 462] on span "NEXT" at bounding box center [510, 460] width 25 height 18
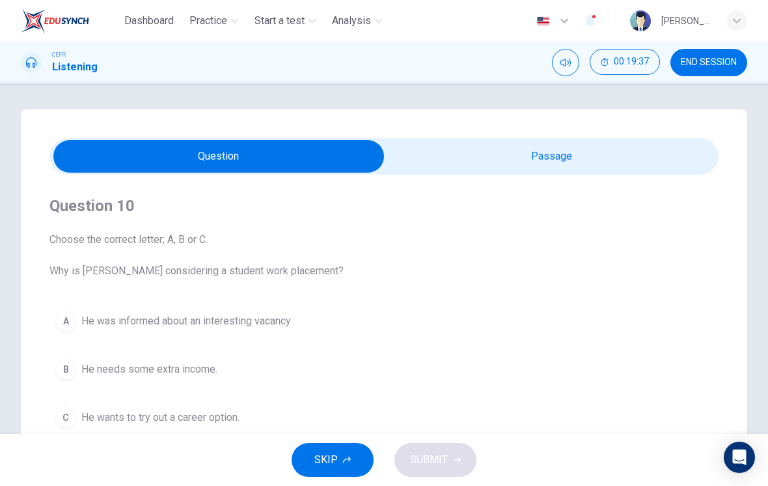
click at [723, 68] on button "END SESSION" at bounding box center [709, 62] width 77 height 27
